Goal: Task Accomplishment & Management: Use online tool/utility

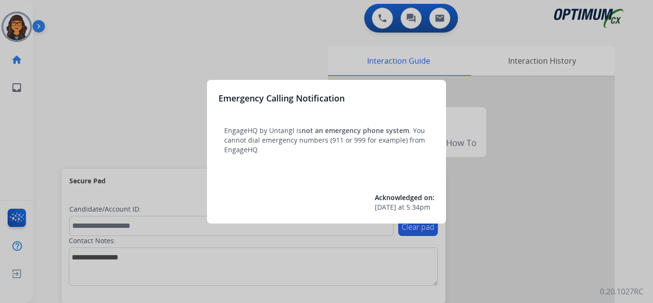
click at [66, 21] on div at bounding box center [326, 151] width 653 height 303
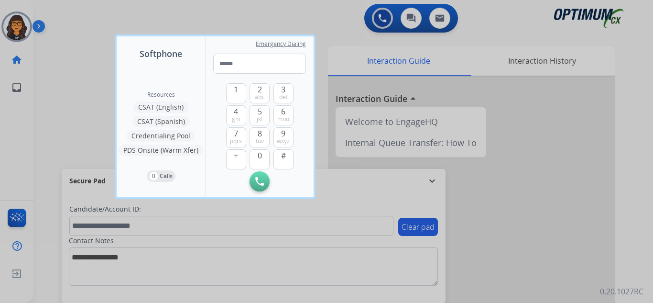
click at [65, 21] on div at bounding box center [326, 151] width 653 height 303
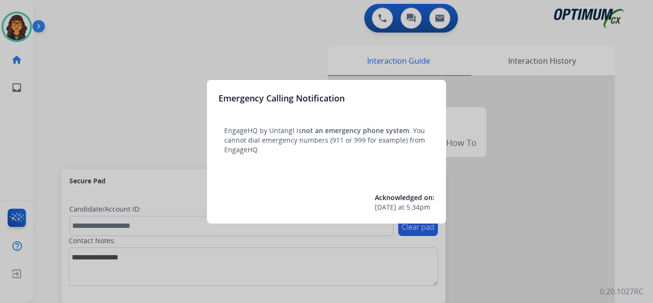
click at [78, 10] on div at bounding box center [326, 151] width 653 height 303
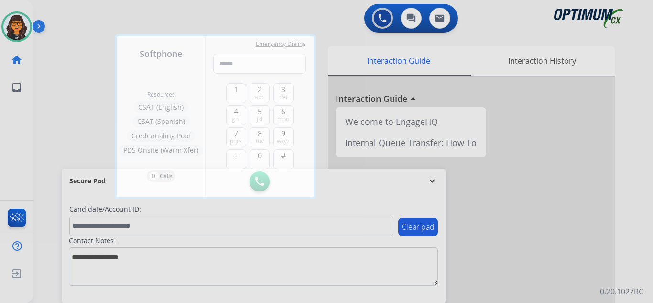
click at [78, 10] on div at bounding box center [326, 151] width 653 height 303
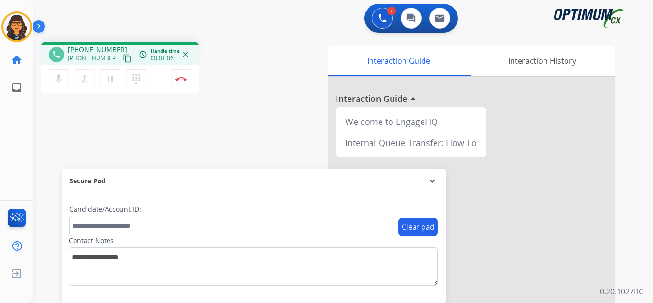
click at [123, 61] on mat-icon "content_copy" at bounding box center [127, 58] width 9 height 9
click at [181, 80] on img at bounding box center [181, 79] width 11 height 5
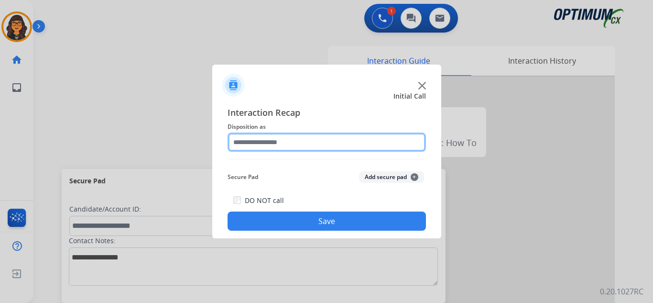
click at [268, 141] on input "text" at bounding box center [327, 141] width 199 height 19
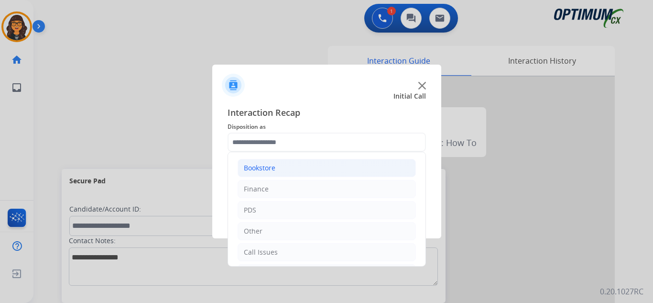
click at [273, 169] on div "Bookstore" at bounding box center [260, 168] width 32 height 10
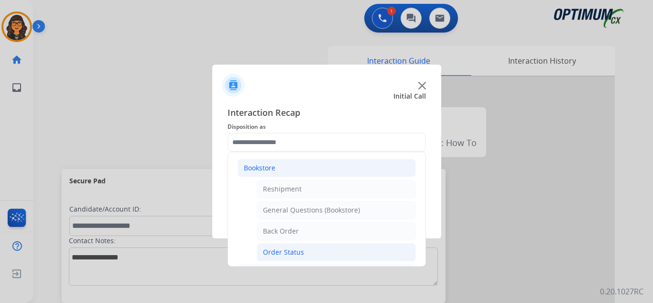
click at [288, 255] on div "Order Status" at bounding box center [283, 252] width 41 height 10
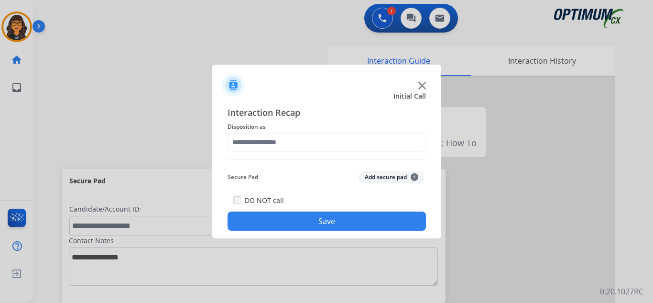
type input "**********"
click at [309, 223] on button "Save" at bounding box center [327, 220] width 199 height 19
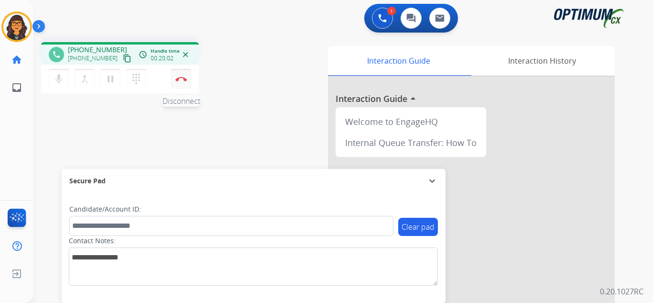
click at [181, 77] on img at bounding box center [181, 79] width 11 height 5
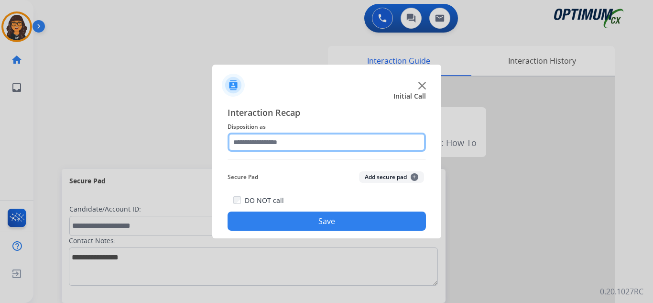
click at [264, 142] on input "text" at bounding box center [327, 141] width 199 height 19
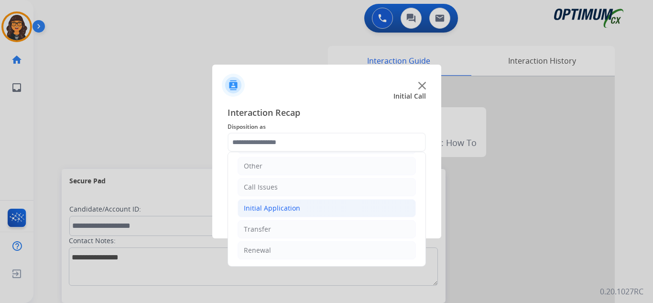
click at [283, 209] on div "Initial Application" at bounding box center [272, 208] width 56 height 10
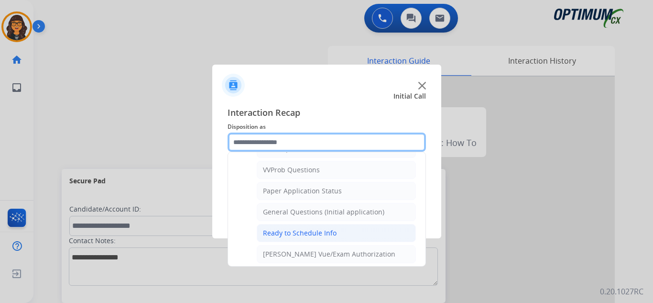
scroll to position [543, 0]
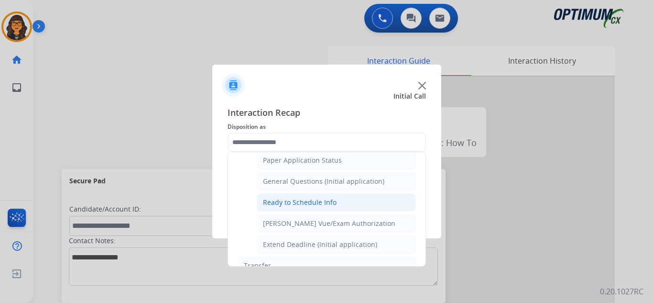
click at [329, 201] on div "Ready to Schedule Info" at bounding box center [300, 203] width 74 height 10
type input "**********"
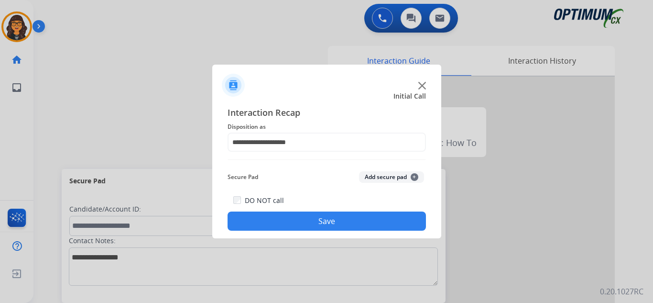
click at [337, 220] on button "Save" at bounding box center [327, 220] width 199 height 19
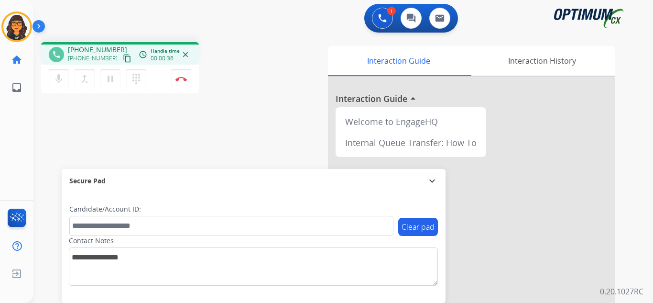
click at [123, 55] on mat-icon "content_copy" at bounding box center [127, 58] width 9 height 9
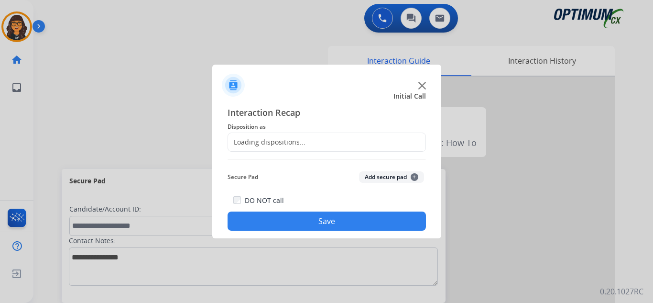
click at [179, 76] on div at bounding box center [326, 151] width 653 height 303
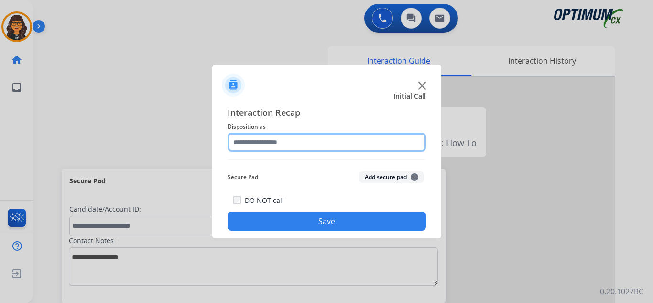
click at [267, 143] on input "text" at bounding box center [327, 141] width 199 height 19
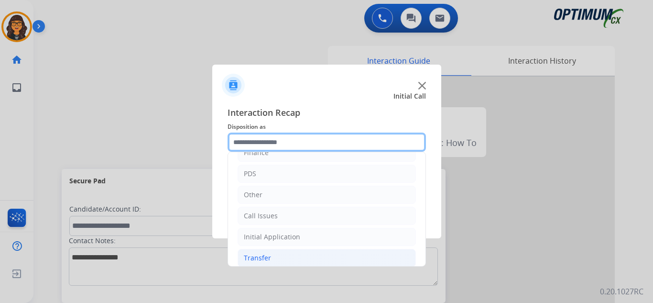
scroll to position [65, 0]
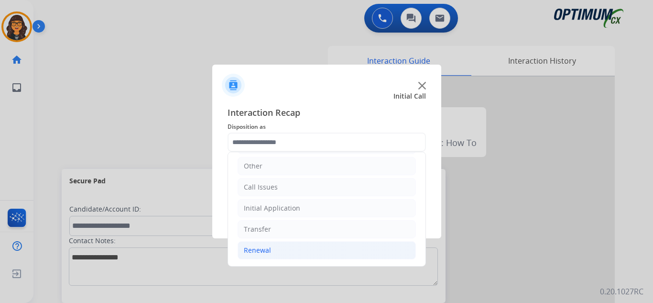
click at [269, 250] on div "Renewal" at bounding box center [257, 250] width 27 height 10
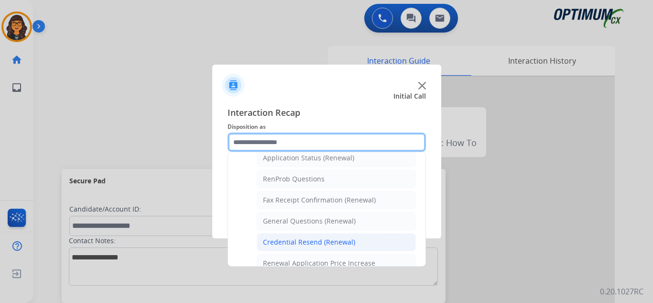
scroll to position [256, 0]
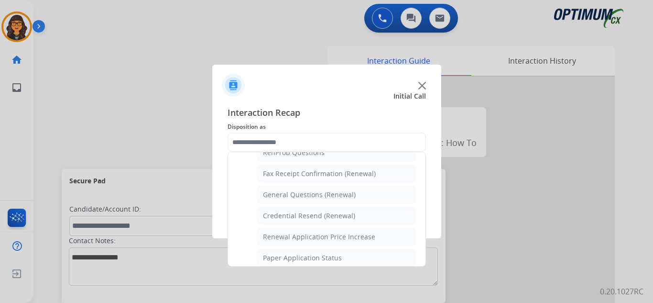
click at [321, 219] on div "Credential Resend (Renewal)" at bounding box center [309, 216] width 92 height 10
type input "**********"
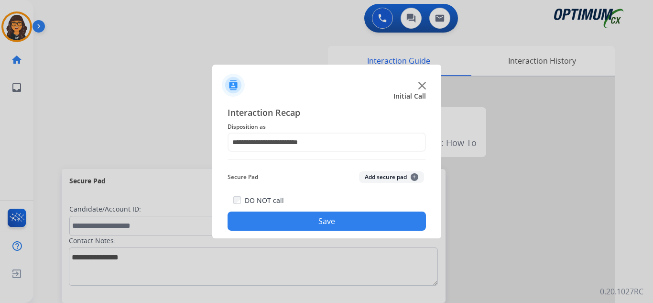
click at [314, 219] on button "Save" at bounding box center [327, 220] width 199 height 19
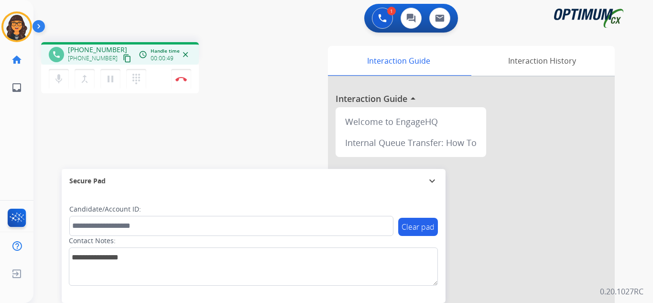
click at [123, 60] on mat-icon "content_copy" at bounding box center [127, 58] width 9 height 9
click at [182, 76] on button "Disconnect" at bounding box center [181, 79] width 20 height 20
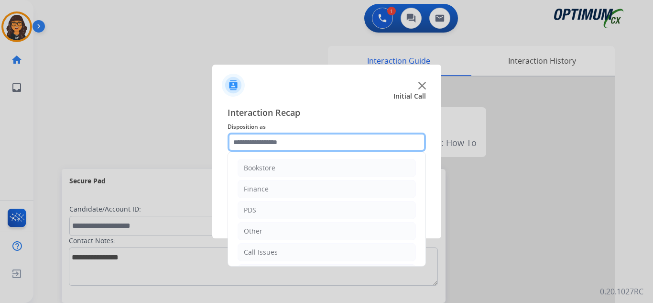
click at [268, 142] on input "text" at bounding box center [327, 141] width 199 height 19
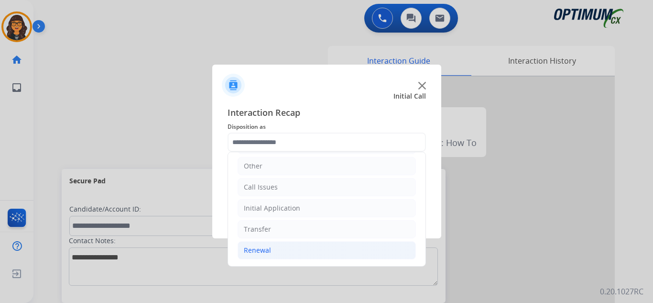
click at [265, 253] on div "Renewal" at bounding box center [257, 250] width 27 height 10
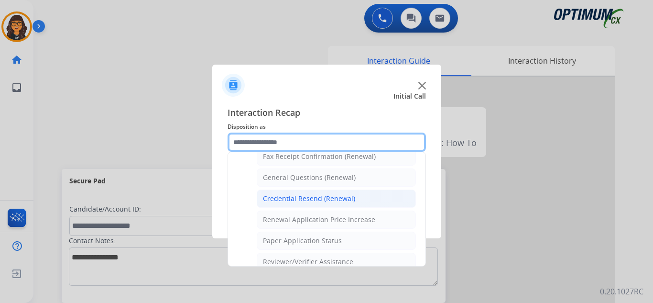
scroll to position [226, 0]
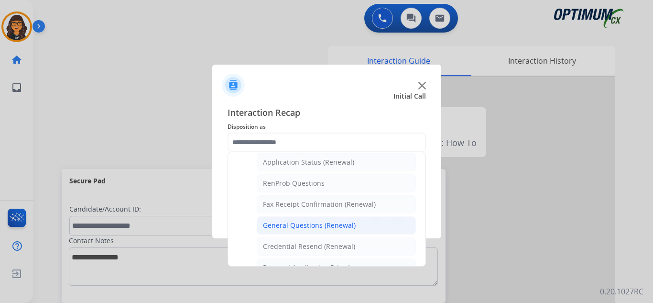
click at [304, 227] on div "General Questions (Renewal)" at bounding box center [309, 226] width 93 height 10
type input "**********"
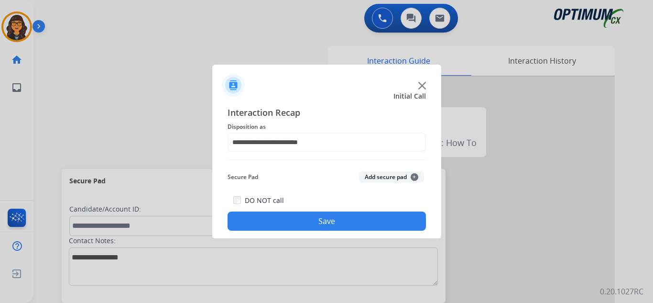
click at [304, 227] on button "Save" at bounding box center [327, 220] width 199 height 19
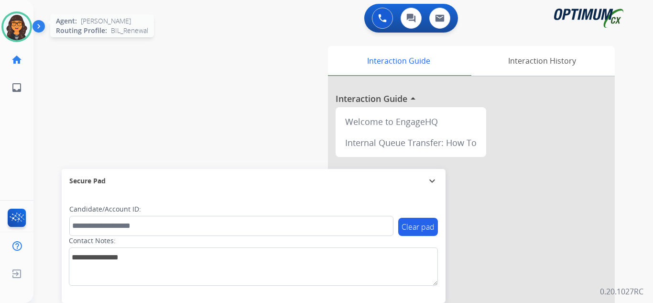
drag, startPoint x: 22, startPoint y: 30, endPoint x: 29, endPoint y: 37, distance: 10.5
click at [22, 30] on img at bounding box center [16, 26] width 27 height 27
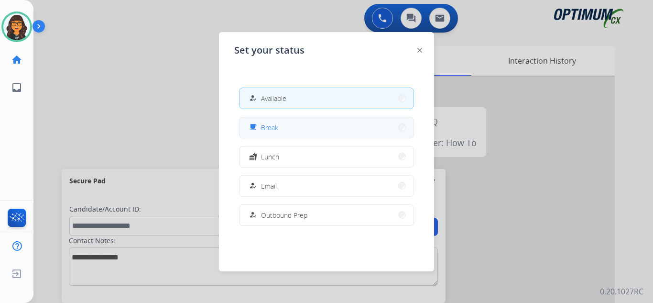
click at [292, 132] on button "free_breakfast Break" at bounding box center [327, 127] width 174 height 21
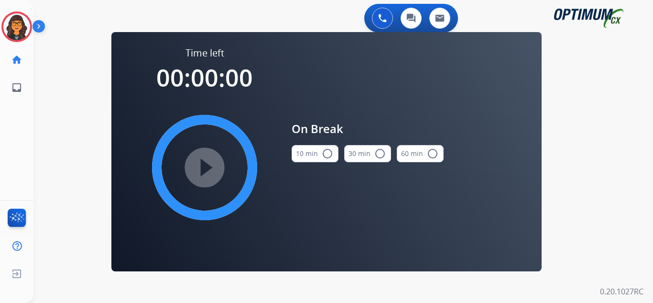
click at [317, 145] on button "10 min radio_button_unchecked" at bounding box center [315, 153] width 47 height 17
click at [210, 170] on mat-icon "play_circle_filled" at bounding box center [204, 167] width 11 height 11
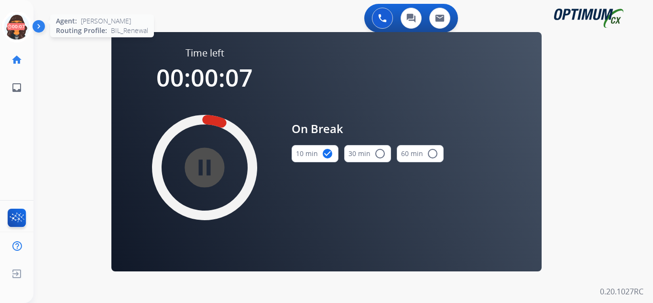
click at [13, 24] on icon at bounding box center [16, 26] width 31 height 31
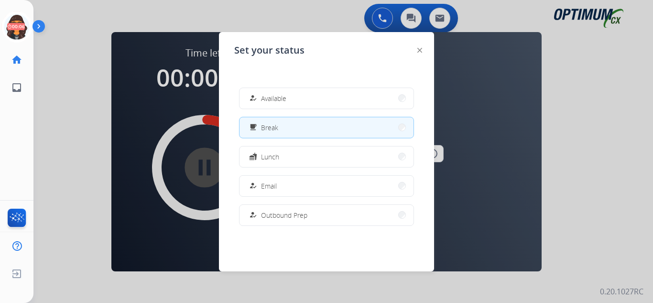
drag, startPoint x: 286, startPoint y: 104, endPoint x: 182, endPoint y: 88, distance: 104.9
click at [285, 104] on button "how_to_reg Available" at bounding box center [327, 98] width 174 height 21
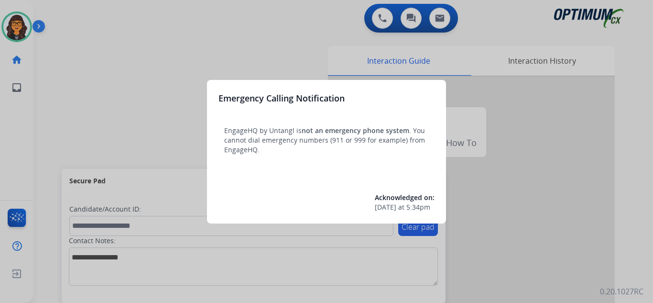
click at [54, 12] on div at bounding box center [326, 151] width 653 height 303
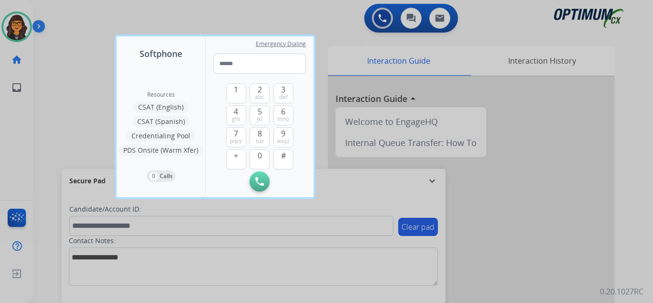
click at [55, 12] on div at bounding box center [326, 151] width 653 height 303
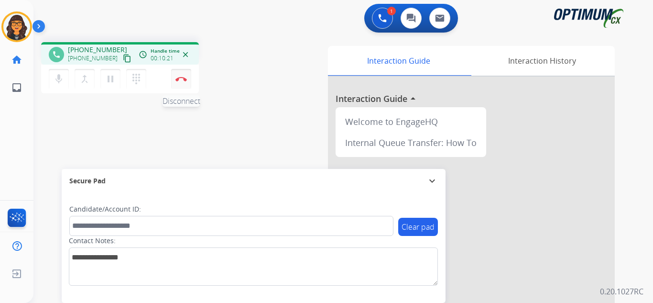
click at [180, 85] on button "Disconnect" at bounding box center [181, 79] width 20 height 20
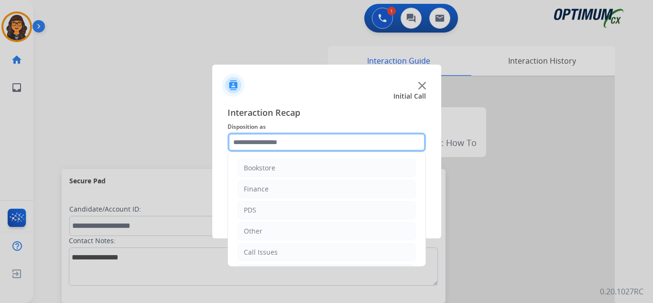
click at [265, 146] on input "text" at bounding box center [327, 141] width 199 height 19
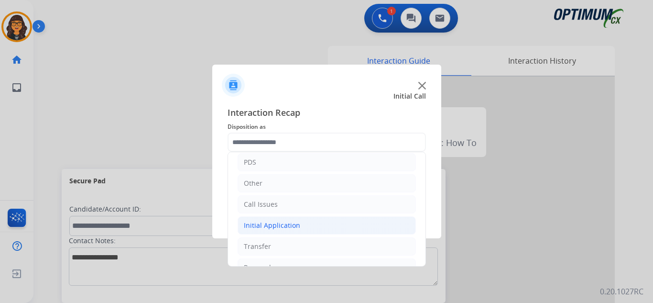
drag, startPoint x: 265, startPoint y: 224, endPoint x: 380, endPoint y: 227, distance: 114.4
click at [266, 224] on div "Initial Application" at bounding box center [272, 226] width 56 height 10
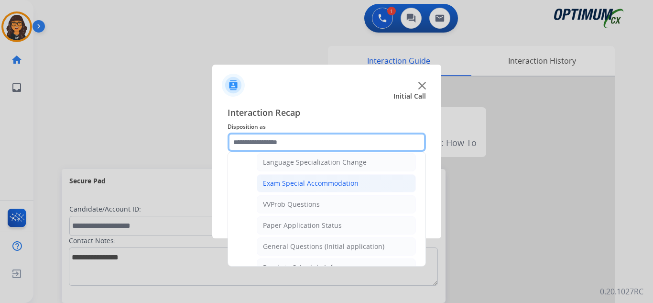
scroll to position [526, 0]
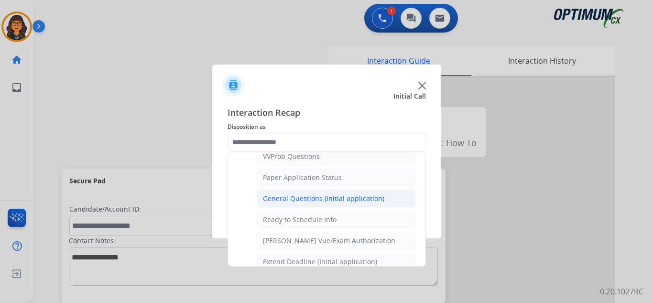
click at [323, 201] on div "General Questions (Initial application)" at bounding box center [323, 199] width 121 height 10
type input "**********"
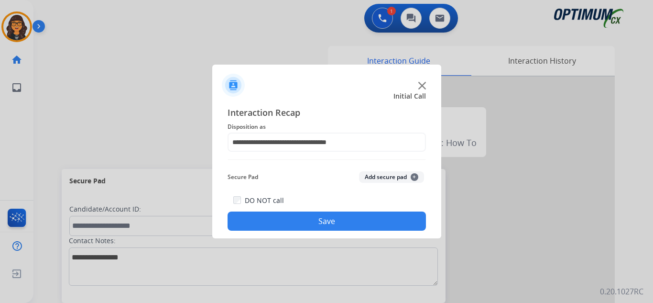
drag, startPoint x: 321, startPoint y: 221, endPoint x: 181, endPoint y: 59, distance: 213.6
click at [321, 221] on button "Save" at bounding box center [327, 220] width 199 height 19
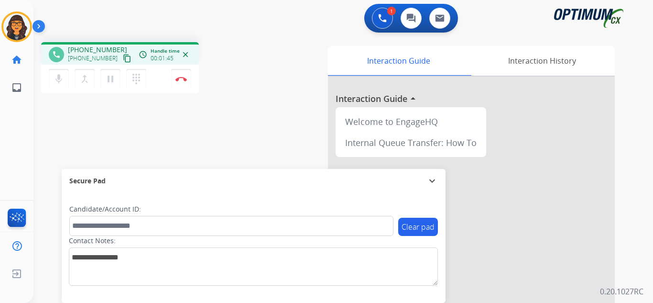
click at [123, 58] on mat-icon "content_copy" at bounding box center [127, 58] width 9 height 9
click at [123, 60] on mat-icon "content_copy" at bounding box center [127, 58] width 9 height 9
click at [182, 74] on button "Disconnect" at bounding box center [181, 79] width 20 height 20
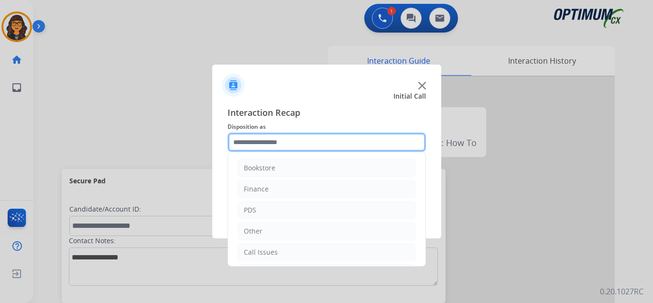
click at [268, 136] on input "text" at bounding box center [327, 141] width 199 height 19
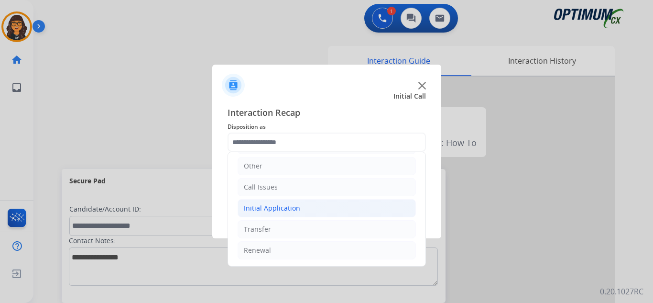
click at [290, 205] on div "Initial Application" at bounding box center [272, 208] width 56 height 10
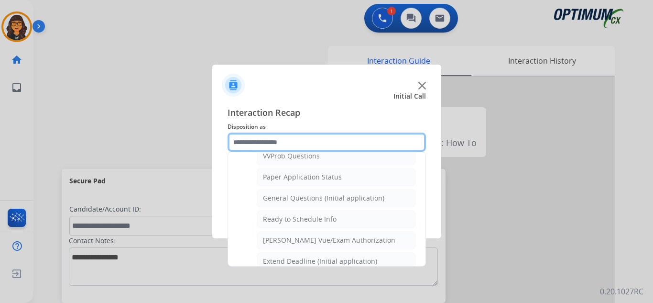
scroll to position [543, 0]
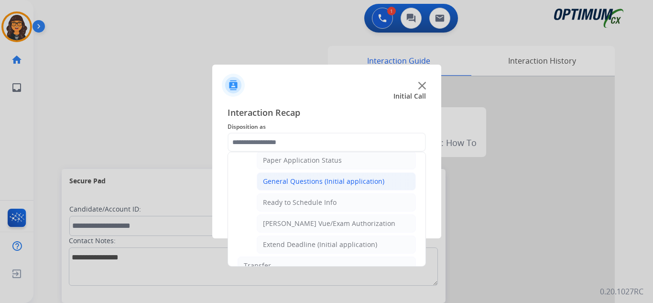
click at [324, 179] on div "General Questions (Initial application)" at bounding box center [323, 182] width 121 height 10
type input "**********"
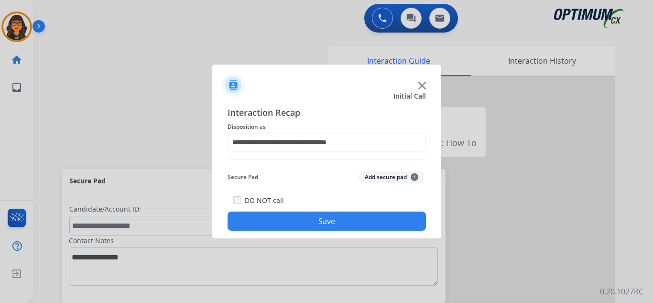
click at [326, 218] on button "Save" at bounding box center [327, 220] width 199 height 19
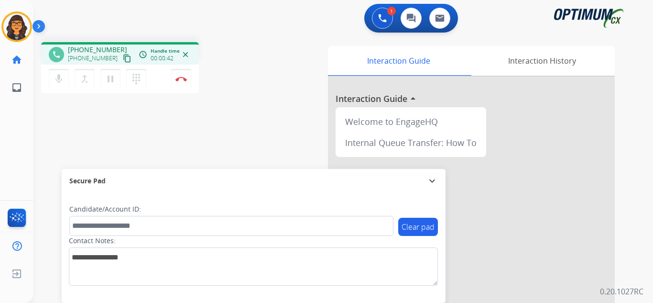
click at [123, 56] on mat-icon "content_copy" at bounding box center [127, 58] width 9 height 9
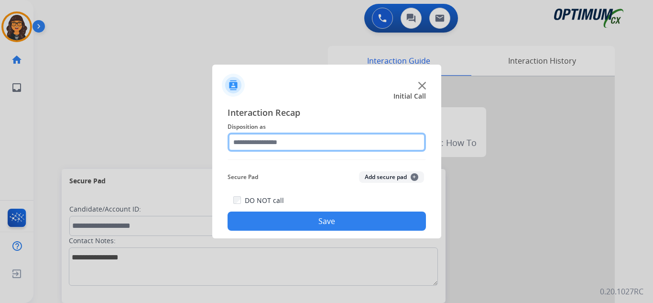
click at [265, 140] on input "text" at bounding box center [327, 141] width 199 height 19
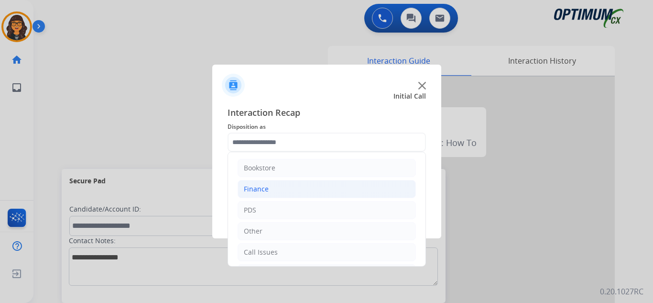
click at [257, 188] on div "Finance" at bounding box center [256, 189] width 25 height 10
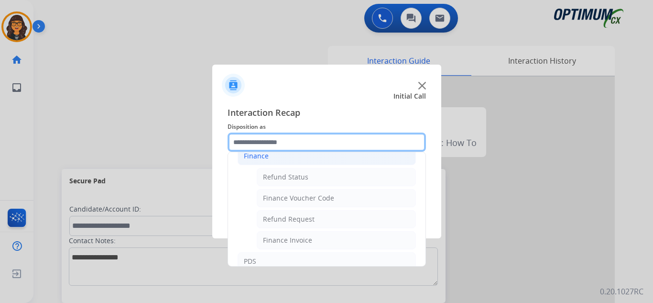
scroll to position [48, 0]
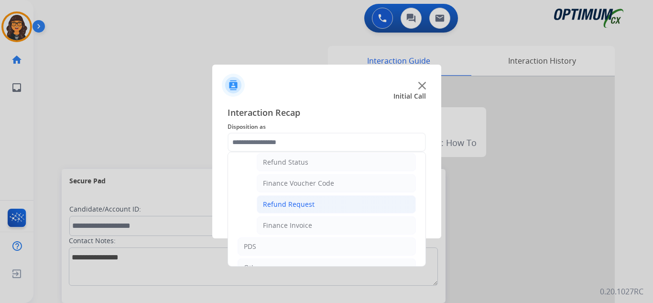
click at [295, 203] on div "Refund Request" at bounding box center [289, 204] width 52 height 10
type input "**********"
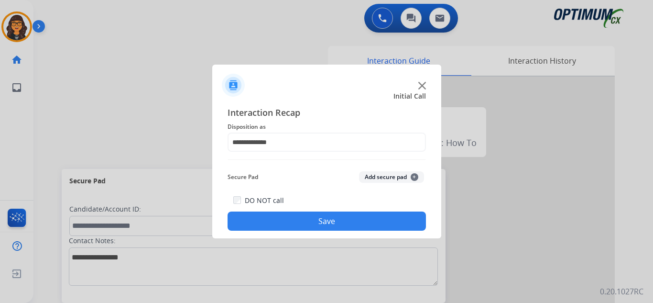
click at [316, 220] on button "Save" at bounding box center [327, 220] width 199 height 19
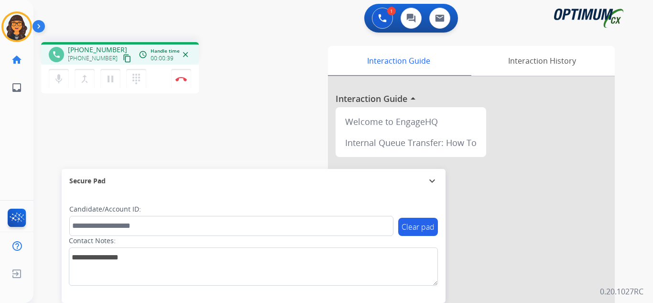
click at [123, 57] on mat-icon "content_copy" at bounding box center [127, 58] width 9 height 9
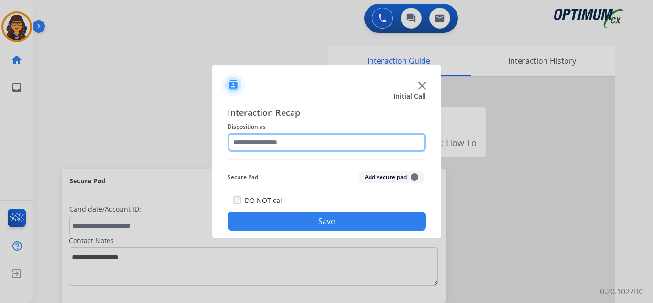
click at [246, 136] on input "text" at bounding box center [327, 141] width 199 height 19
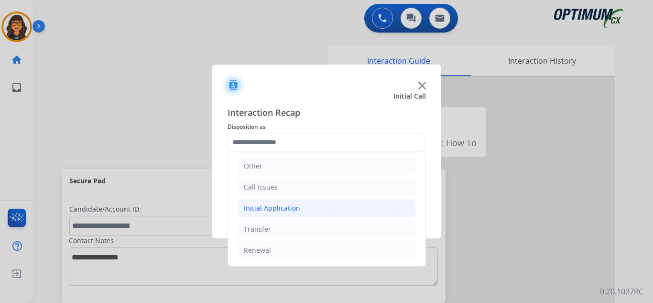
click at [289, 200] on li "Initial Application" at bounding box center [327, 208] width 178 height 18
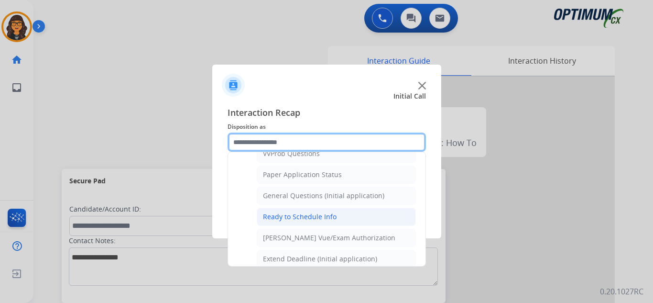
scroll to position [543, 0]
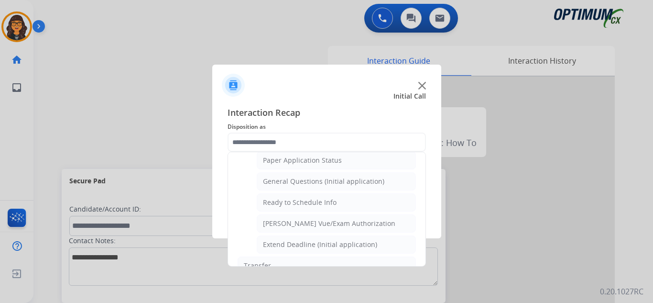
drag, startPoint x: 326, startPoint y: 182, endPoint x: 319, endPoint y: 213, distance: 31.8
click at [326, 182] on div "General Questions (Initial application)" at bounding box center [323, 182] width 121 height 10
type input "**********"
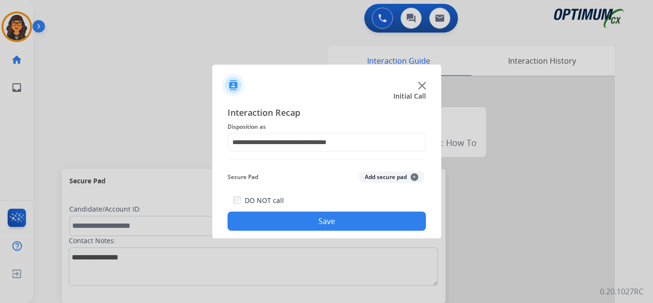
click at [316, 224] on button "Save" at bounding box center [327, 220] width 199 height 19
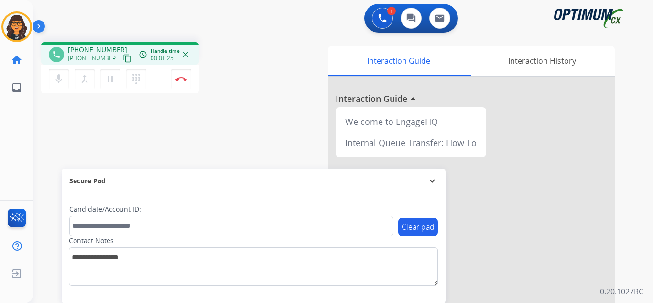
click at [123, 57] on mat-icon "content_copy" at bounding box center [127, 58] width 9 height 9
click at [184, 77] on img at bounding box center [181, 79] width 11 height 5
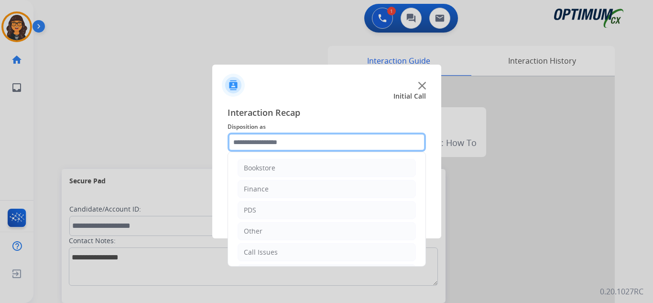
drag, startPoint x: 264, startPoint y: 139, endPoint x: 275, endPoint y: 145, distance: 13.1
click at [264, 139] on input "text" at bounding box center [327, 141] width 199 height 19
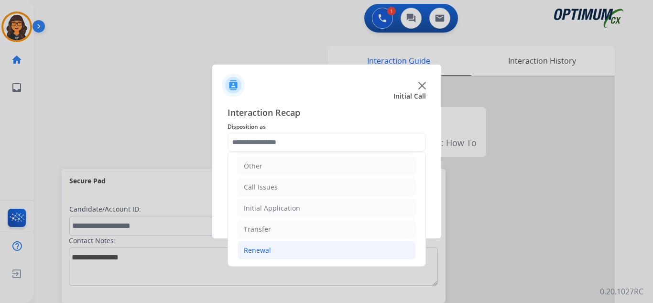
click at [254, 253] on div "Renewal" at bounding box center [257, 250] width 27 height 10
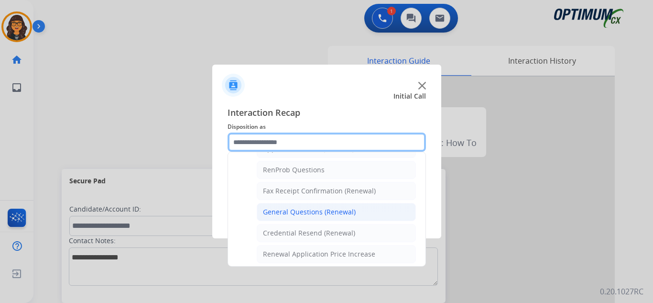
scroll to position [256, 0]
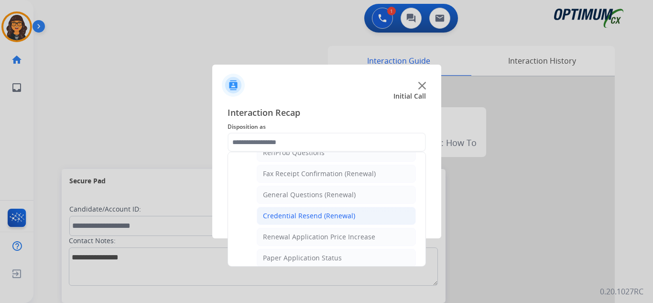
click at [317, 216] on div "Credential Resend (Renewal)" at bounding box center [309, 216] width 92 height 10
type input "**********"
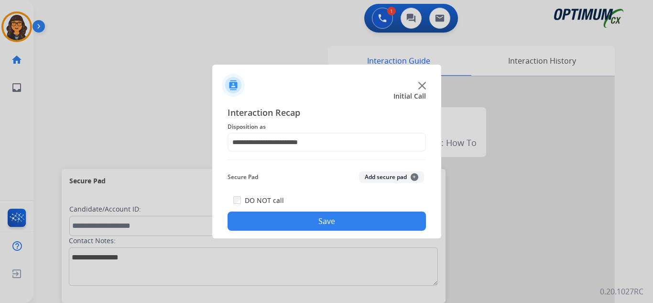
drag, startPoint x: 314, startPoint y: 227, endPoint x: 302, endPoint y: 202, distance: 27.8
click at [314, 227] on button "Save" at bounding box center [327, 220] width 199 height 19
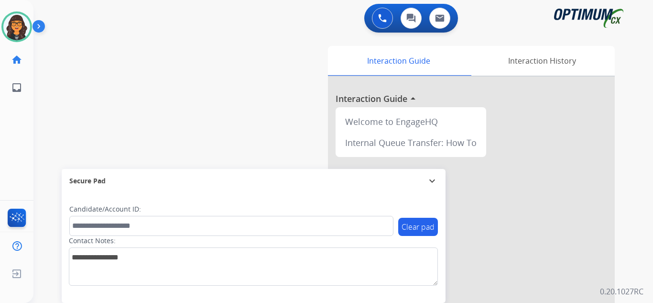
drag, startPoint x: 13, startPoint y: 26, endPoint x: 33, endPoint y: 34, distance: 21.7
click at [13, 25] on img at bounding box center [16, 26] width 27 height 27
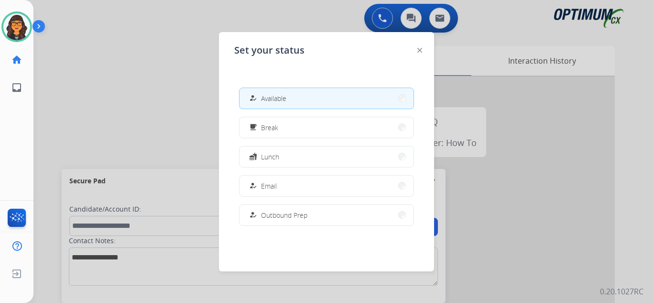
click at [290, 144] on div "how_to_reg Available free_breakfast Break fastfood Lunch how_to_reg Email how_t…" at bounding box center [326, 156] width 185 height 153
click at [291, 158] on button "fastfood Lunch" at bounding box center [327, 156] width 174 height 21
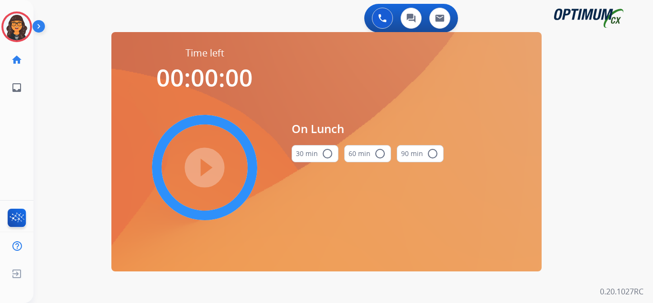
click at [309, 154] on button "30 min radio_button_unchecked" at bounding box center [315, 153] width 47 height 17
click at [232, 165] on div "play_circle_filled" at bounding box center [204, 167] width 143 height 143
click at [203, 168] on mat-icon "play_circle_filled" at bounding box center [204, 167] width 11 height 11
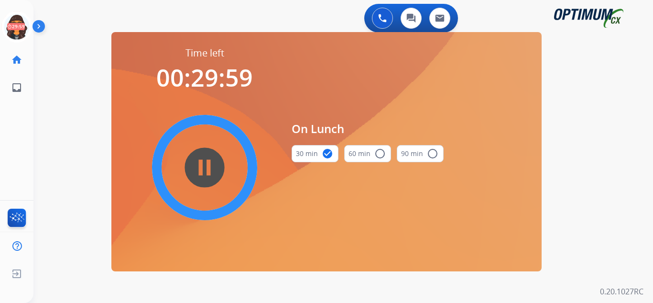
click at [205, 168] on mat-icon "pause_circle_filled" at bounding box center [204, 167] width 11 height 11
click at [204, 169] on mat-icon "play_circle_filled" at bounding box center [204, 167] width 11 height 11
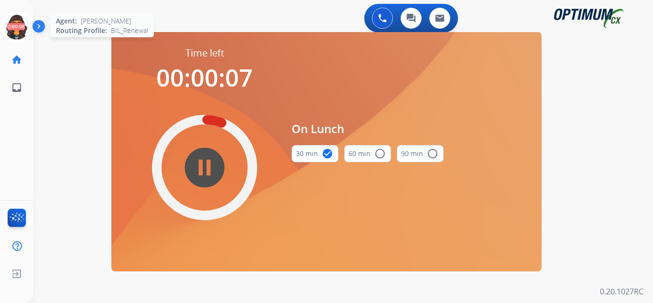
click at [18, 25] on icon at bounding box center [16, 26] width 31 height 31
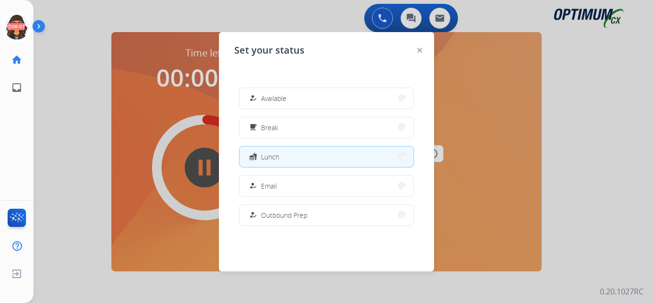
drag, startPoint x: 285, startPoint y: 93, endPoint x: 273, endPoint y: 90, distance: 12.4
click at [285, 93] on span "Available" at bounding box center [273, 98] width 25 height 10
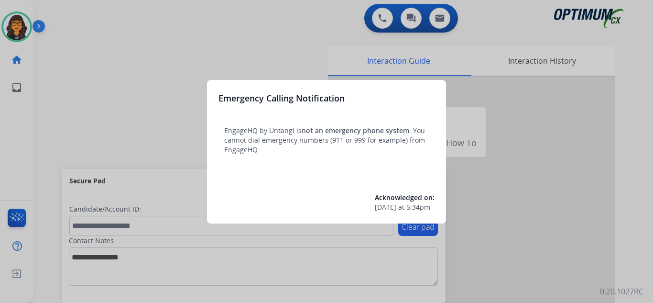
click at [81, 13] on div at bounding box center [326, 151] width 653 height 303
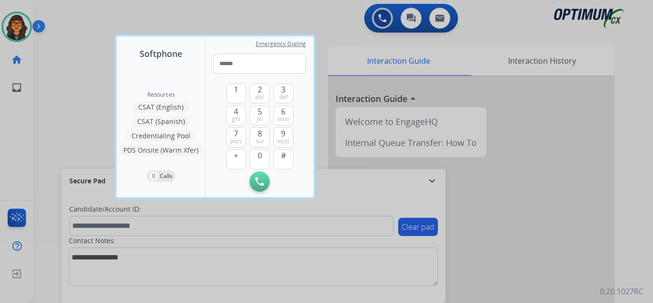
drag, startPoint x: 81, startPoint y: 13, endPoint x: 76, endPoint y: 12, distance: 4.8
click at [76, 12] on div at bounding box center [326, 151] width 653 height 303
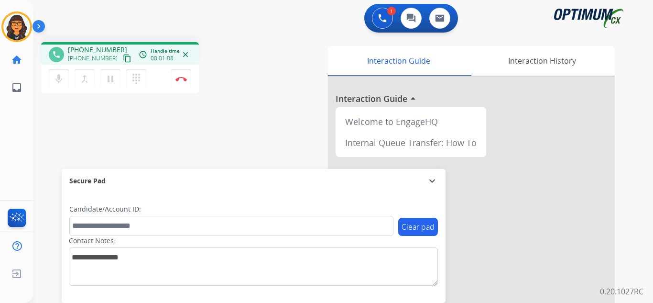
click at [123, 58] on mat-icon "content_copy" at bounding box center [127, 58] width 9 height 9
click at [176, 79] on img at bounding box center [181, 79] width 11 height 5
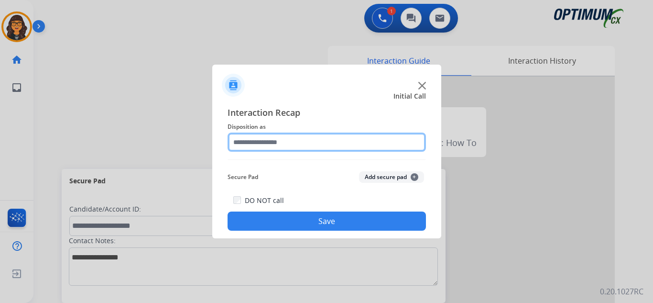
drag, startPoint x: 257, startPoint y: 143, endPoint x: 265, endPoint y: 149, distance: 9.9
click at [257, 143] on input "text" at bounding box center [327, 141] width 199 height 19
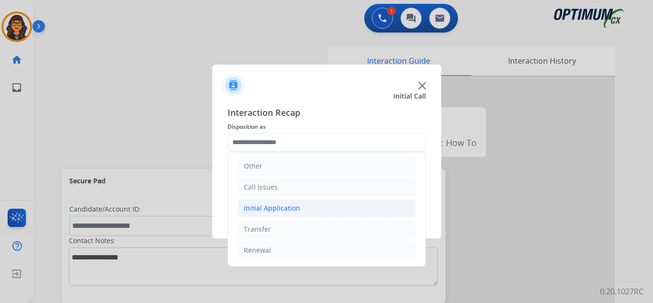
click at [291, 206] on div "Initial Application" at bounding box center [272, 208] width 56 height 10
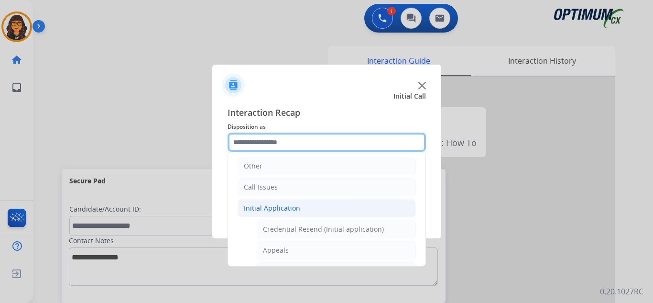
scroll to position [113, 0]
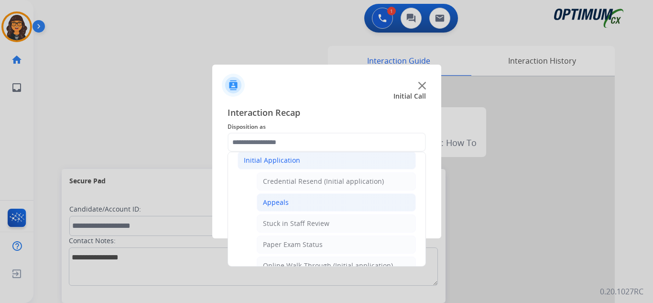
click at [291, 205] on li "Appeals" at bounding box center [336, 202] width 159 height 18
type input "*******"
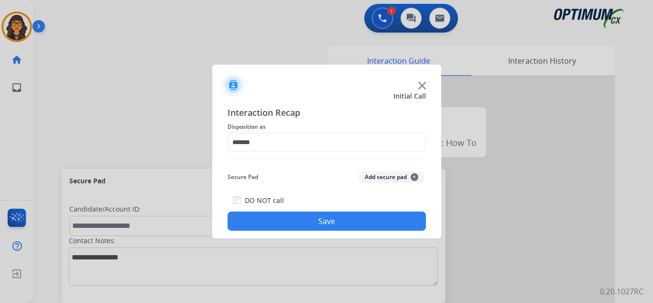
click at [305, 218] on button "Save" at bounding box center [327, 220] width 199 height 19
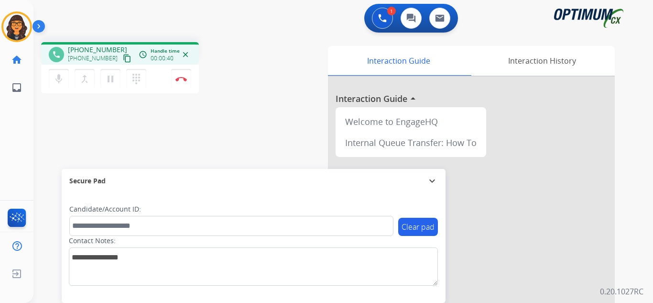
click at [123, 56] on mat-icon "content_copy" at bounding box center [127, 58] width 9 height 9
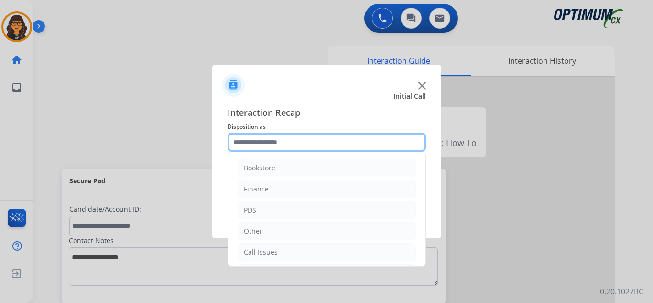
click at [266, 144] on input "text" at bounding box center [327, 141] width 199 height 19
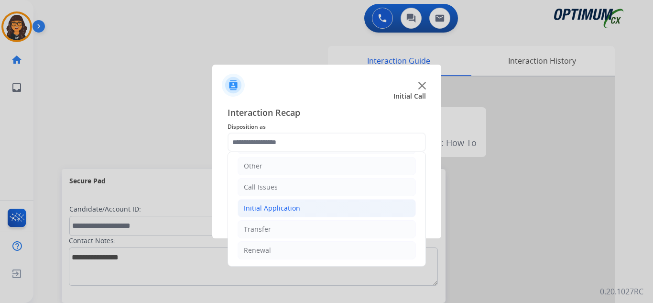
click at [271, 208] on div "Initial Application" at bounding box center [272, 208] width 56 height 10
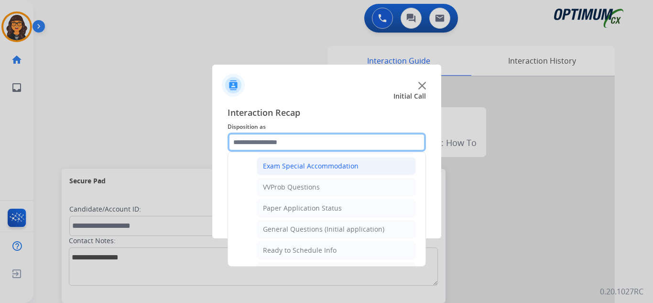
scroll to position [543, 0]
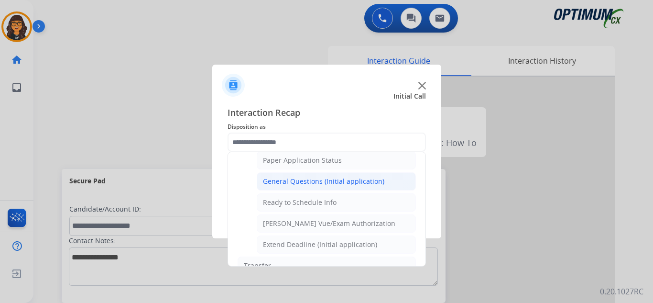
click at [328, 184] on div "General Questions (Initial application)" at bounding box center [323, 182] width 121 height 10
type input "**********"
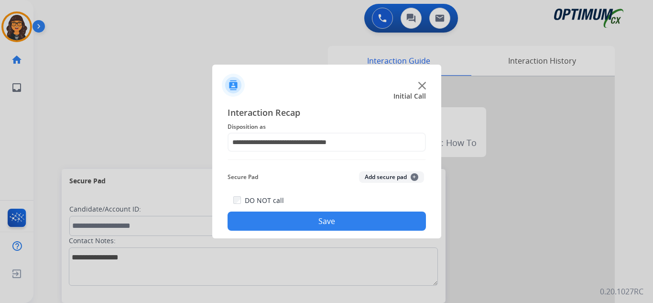
click at [332, 217] on button "Save" at bounding box center [327, 220] width 199 height 19
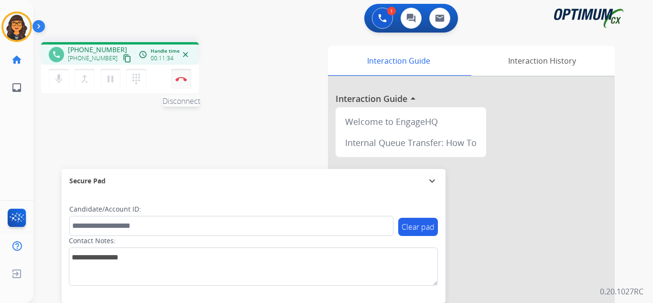
click at [179, 73] on button "Disconnect" at bounding box center [181, 79] width 20 height 20
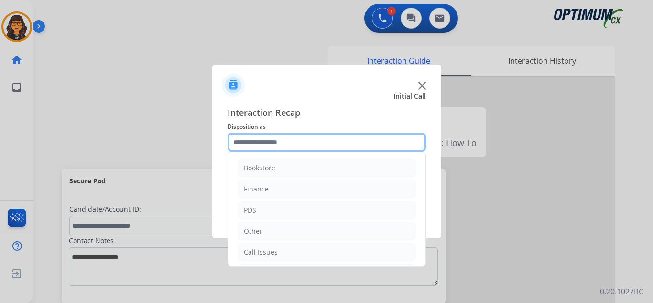
click at [263, 146] on input "text" at bounding box center [327, 141] width 199 height 19
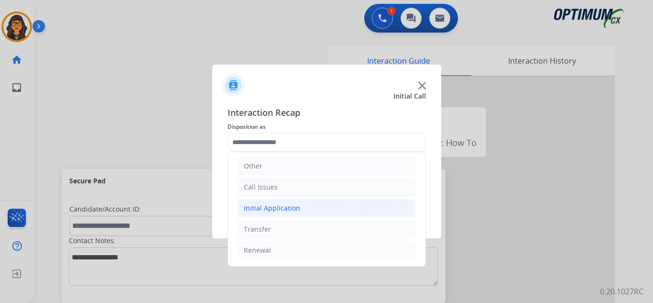
click at [280, 212] on div "Initial Application" at bounding box center [272, 208] width 56 height 10
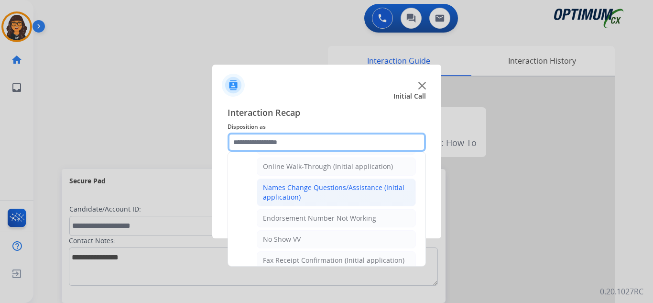
scroll to position [209, 0]
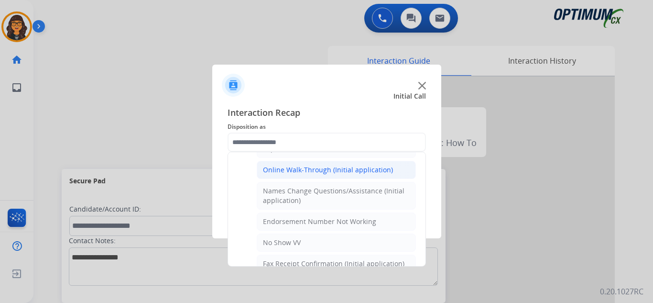
click at [333, 167] on div "Online Walk-Through (Initial application)" at bounding box center [328, 170] width 130 height 10
type input "**********"
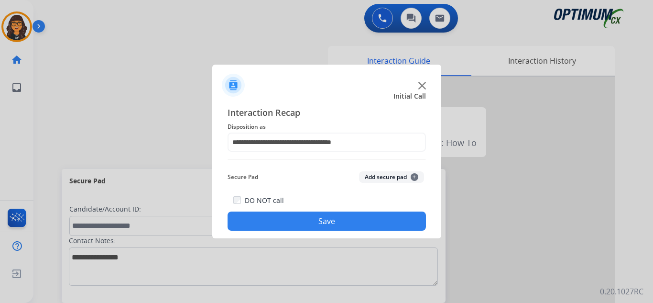
click at [327, 223] on button "Save" at bounding box center [327, 220] width 199 height 19
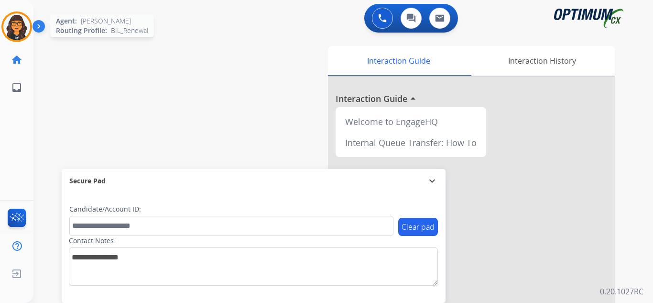
click at [22, 30] on img at bounding box center [16, 26] width 27 height 27
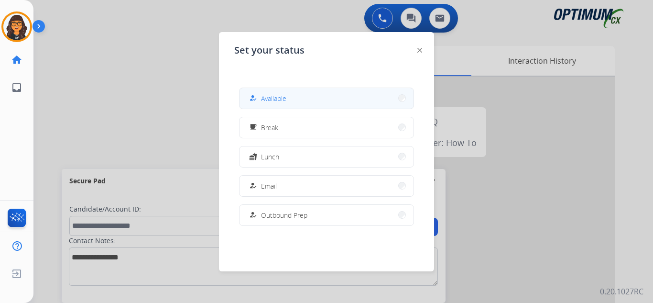
click at [282, 96] on span "Available" at bounding box center [273, 98] width 25 height 10
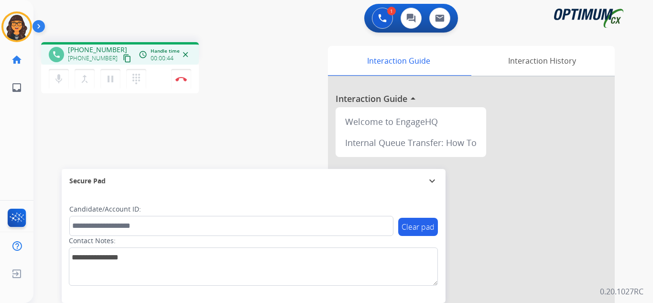
click at [123, 59] on mat-icon "content_copy" at bounding box center [127, 58] width 9 height 9
click at [175, 77] on button "Disconnect" at bounding box center [181, 79] width 20 height 20
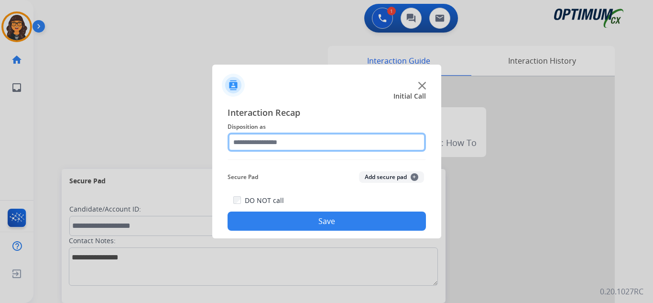
drag, startPoint x: 249, startPoint y: 136, endPoint x: 256, endPoint y: 144, distance: 11.2
click at [256, 143] on input "text" at bounding box center [327, 141] width 199 height 19
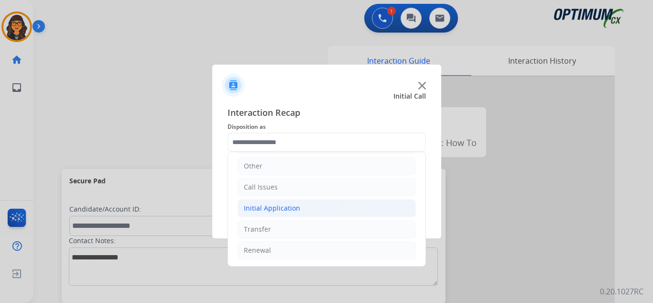
click at [278, 205] on div "Initial Application" at bounding box center [272, 208] width 56 height 10
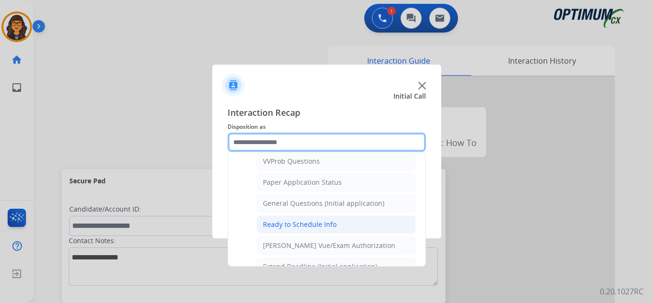
scroll to position [543, 0]
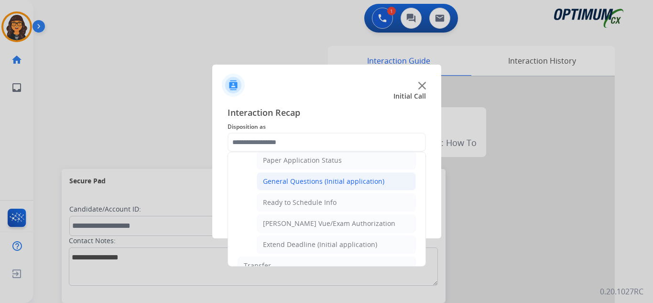
click at [320, 179] on div "General Questions (Initial application)" at bounding box center [323, 182] width 121 height 10
type input "**********"
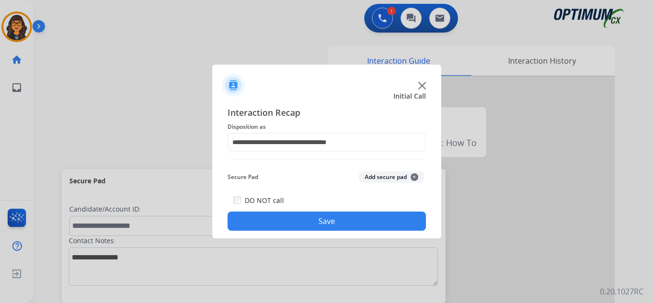
drag, startPoint x: 327, startPoint y: 224, endPoint x: 272, endPoint y: 144, distance: 97.0
click at [326, 224] on button "Save" at bounding box center [327, 220] width 199 height 19
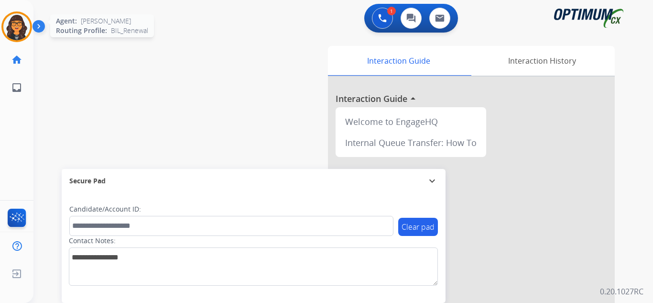
click at [20, 38] on img at bounding box center [16, 26] width 27 height 27
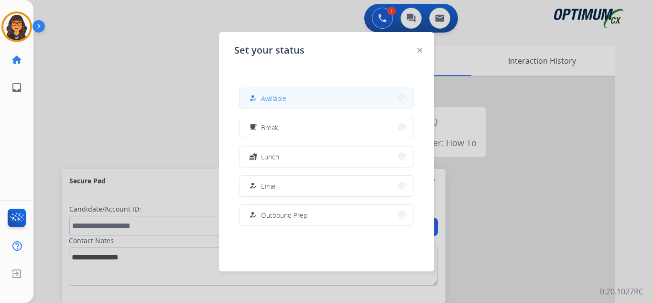
click at [257, 101] on mat-icon "how_to_reg" at bounding box center [253, 98] width 8 height 8
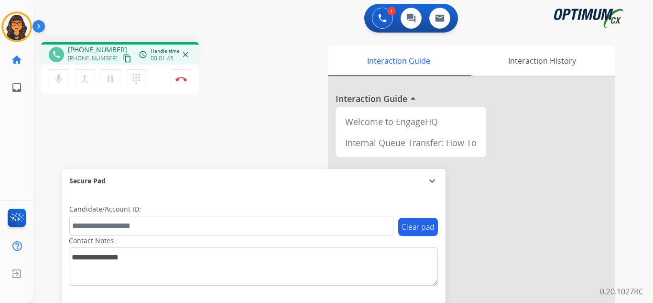
click at [123, 60] on mat-icon "content_copy" at bounding box center [127, 58] width 9 height 9
click at [176, 81] on img at bounding box center [181, 79] width 11 height 5
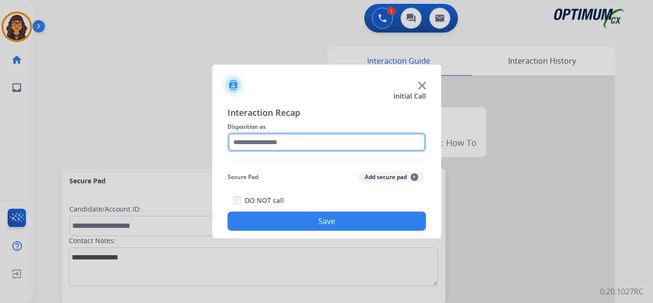
click at [286, 140] on input "text" at bounding box center [327, 141] width 199 height 19
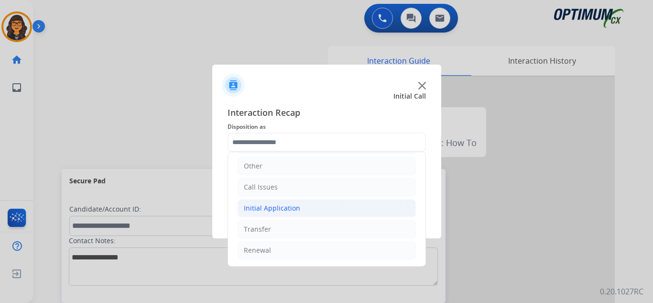
drag, startPoint x: 281, startPoint y: 210, endPoint x: 301, endPoint y: 205, distance: 20.2
click at [282, 210] on div "Initial Application" at bounding box center [272, 208] width 56 height 10
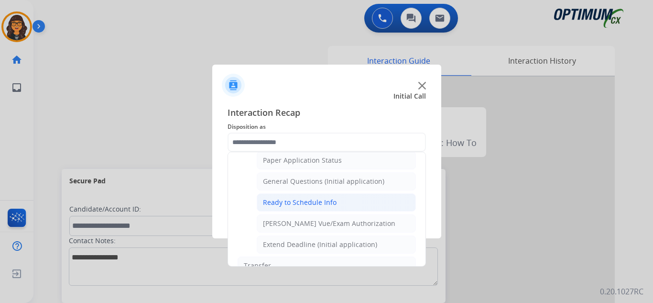
click at [313, 201] on div "Ready to Schedule Info" at bounding box center [300, 203] width 74 height 10
type input "**********"
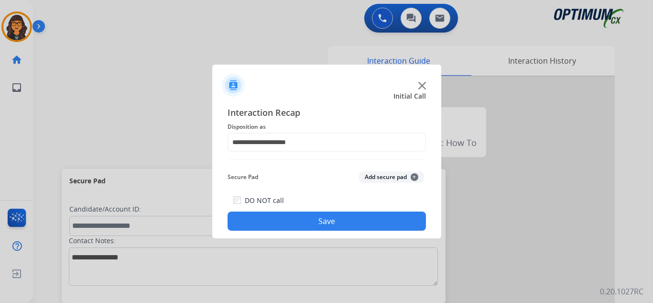
click at [314, 216] on button "Save" at bounding box center [327, 220] width 199 height 19
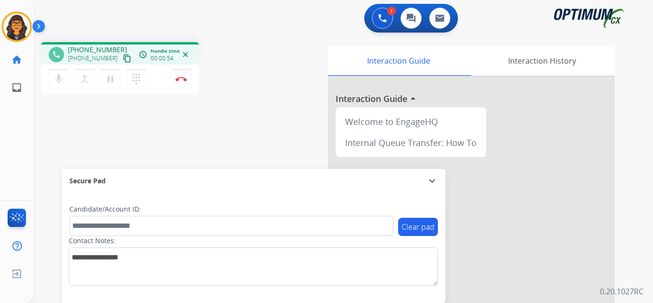
click at [123, 58] on mat-icon "content_copy" at bounding box center [127, 58] width 9 height 9
click at [184, 77] on img at bounding box center [181, 79] width 11 height 5
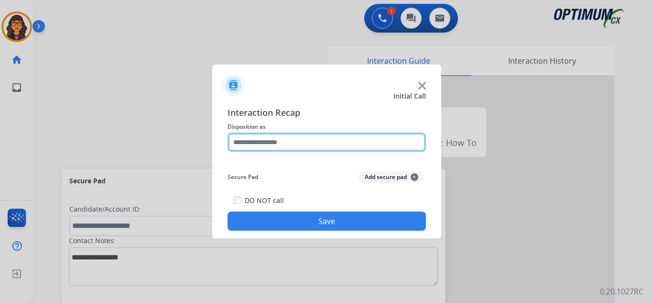
drag, startPoint x: 266, startPoint y: 142, endPoint x: 280, endPoint y: 148, distance: 14.8
click at [266, 141] on input "text" at bounding box center [327, 141] width 199 height 19
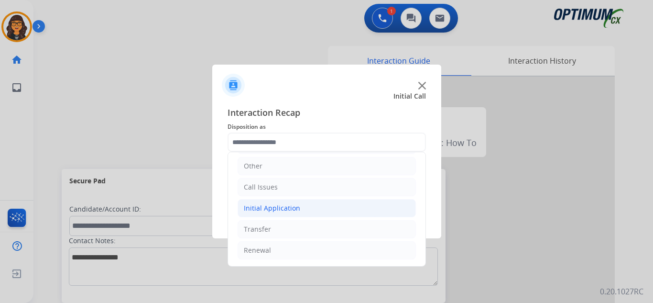
click at [280, 208] on div "Initial Application" at bounding box center [272, 208] width 56 height 10
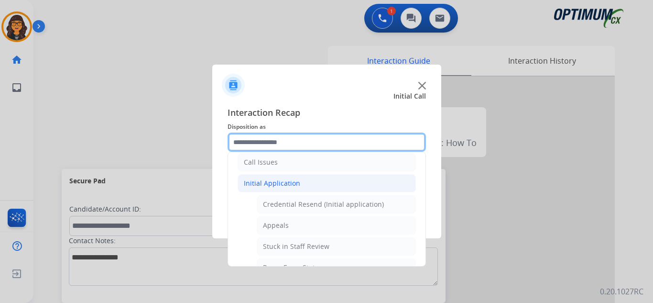
scroll to position [113, 0]
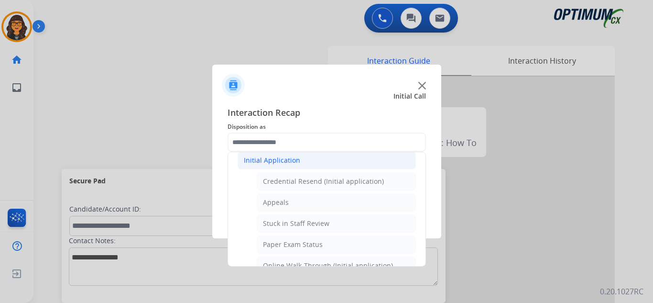
click at [287, 198] on div "Appeals" at bounding box center [276, 203] width 26 height 10
type input "*******"
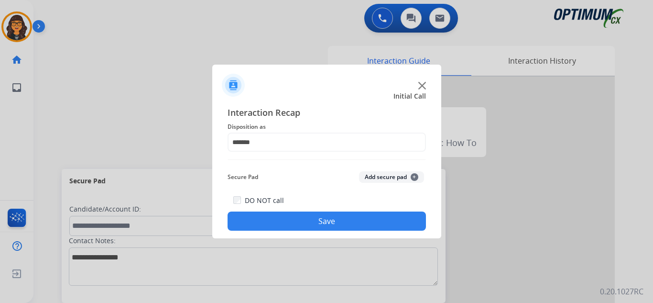
click at [311, 222] on button "Save" at bounding box center [327, 220] width 199 height 19
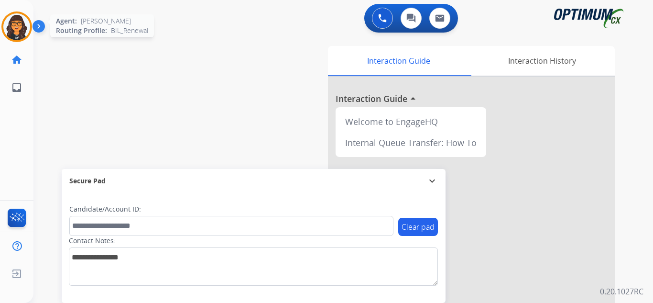
click at [26, 23] on img at bounding box center [16, 26] width 27 height 27
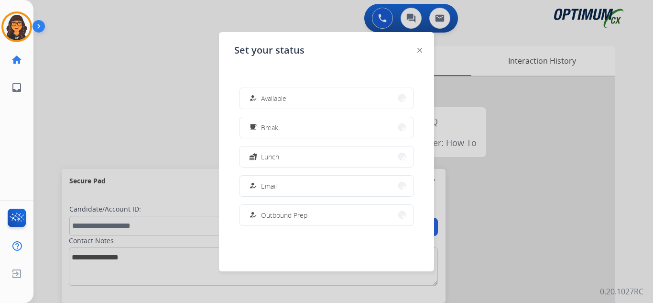
drag, startPoint x: 288, startPoint y: 101, endPoint x: 450, endPoint y: 107, distance: 161.8
click at [288, 101] on button "how_to_reg Available" at bounding box center [327, 98] width 174 height 21
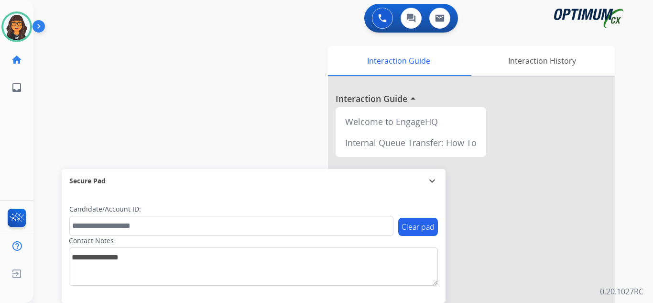
drag, startPoint x: 25, startPoint y: 23, endPoint x: 41, endPoint y: 32, distance: 18.0
click at [25, 23] on img at bounding box center [16, 26] width 27 height 27
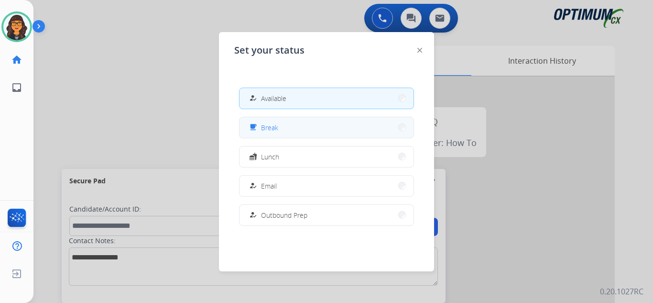
click at [267, 127] on span "Break" at bounding box center [269, 127] width 17 height 10
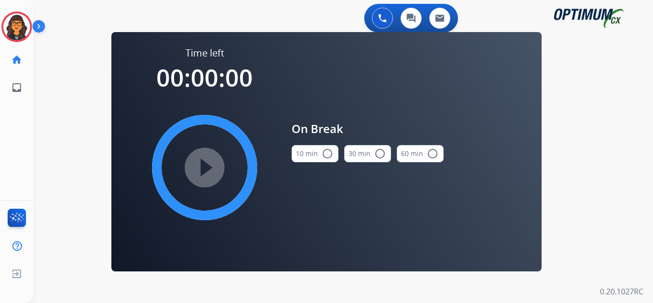
drag, startPoint x: 319, startPoint y: 155, endPoint x: 292, endPoint y: 156, distance: 26.8
click at [318, 155] on button "10 min radio_button_unchecked" at bounding box center [315, 153] width 47 height 17
click at [199, 165] on mat-icon "play_circle_filled" at bounding box center [204, 167] width 11 height 11
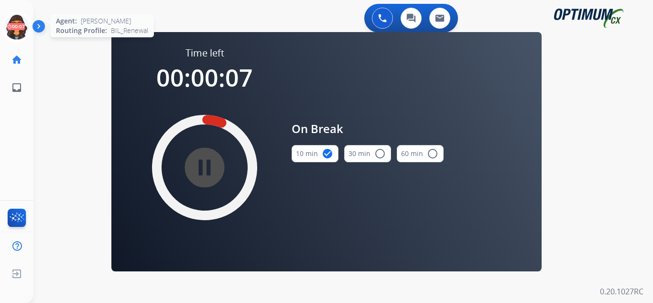
drag, startPoint x: 11, startPoint y: 23, endPoint x: 52, endPoint y: 21, distance: 40.3
click at [12, 23] on icon at bounding box center [16, 26] width 31 height 31
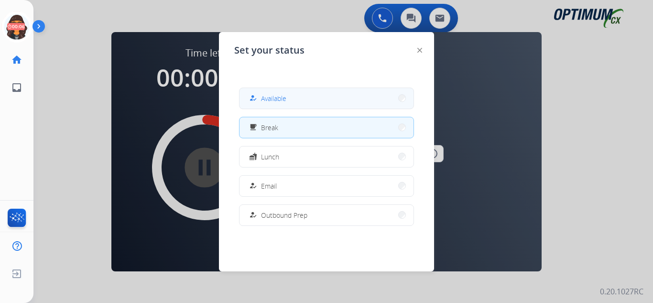
click at [271, 96] on span "Available" at bounding box center [273, 98] width 25 height 10
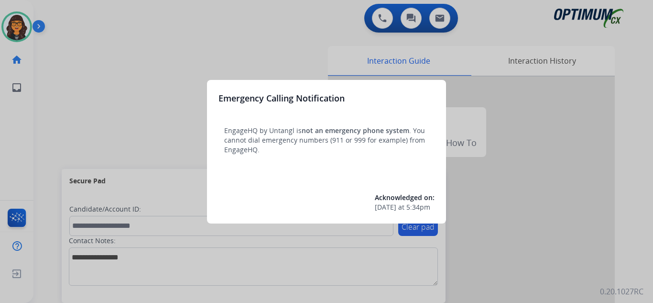
click at [73, 13] on div at bounding box center [326, 151] width 653 height 303
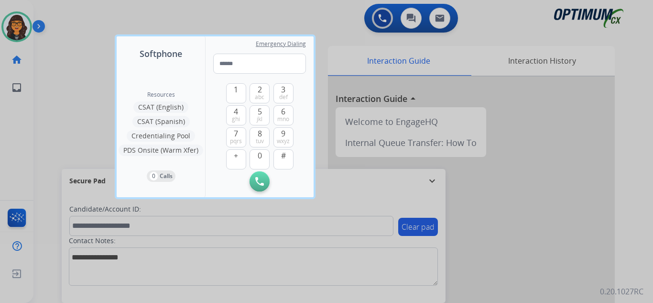
click at [73, 13] on div at bounding box center [326, 151] width 653 height 303
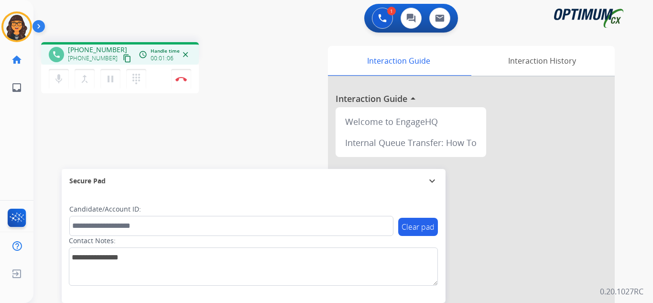
click at [123, 61] on mat-icon "content_copy" at bounding box center [127, 58] width 9 height 9
click at [183, 79] on img at bounding box center [181, 79] width 11 height 5
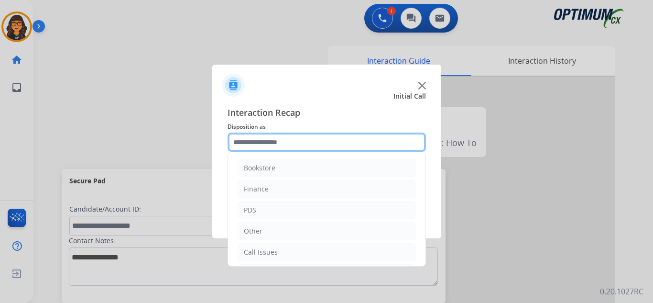
click at [270, 142] on input "text" at bounding box center [327, 141] width 199 height 19
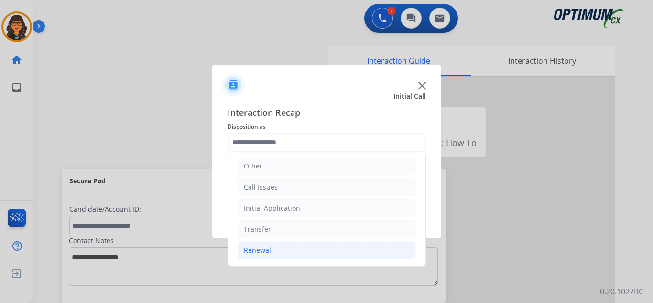
click at [261, 258] on li "Renewal" at bounding box center [327, 250] width 178 height 18
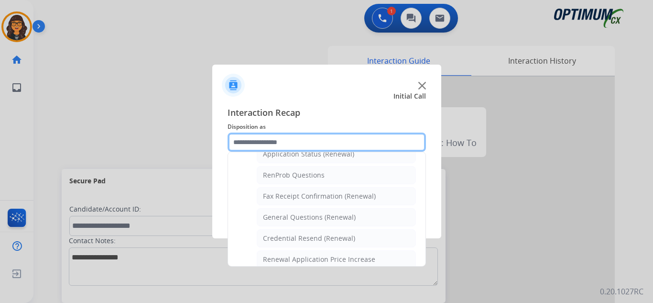
scroll to position [256, 0]
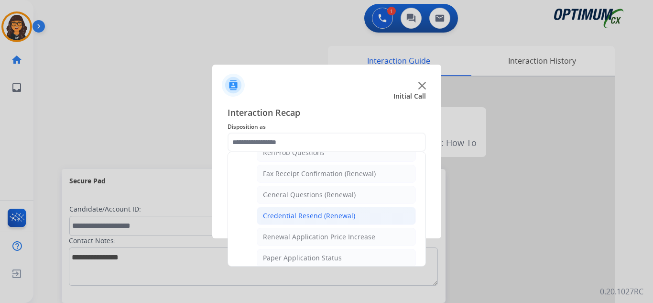
click at [298, 214] on div "Credential Resend (Renewal)" at bounding box center [309, 216] width 92 height 10
type input "**********"
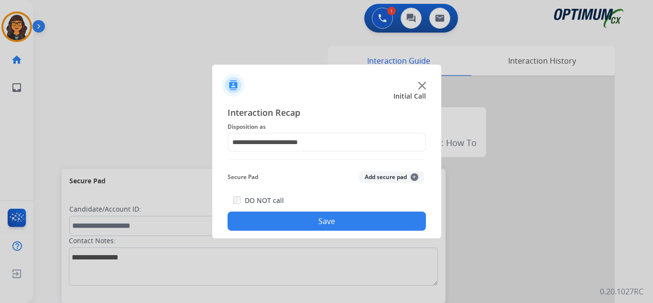
click at [304, 212] on button "Save" at bounding box center [327, 220] width 199 height 19
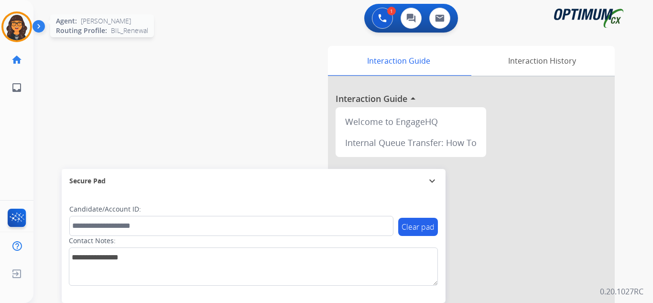
click at [18, 33] on img at bounding box center [16, 26] width 27 height 27
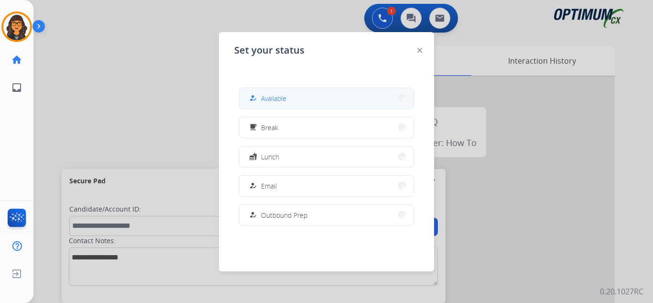
click at [332, 94] on button "how_to_reg Available" at bounding box center [327, 98] width 174 height 21
